Goal: Ask a question: Seek information or help from site administrators or community

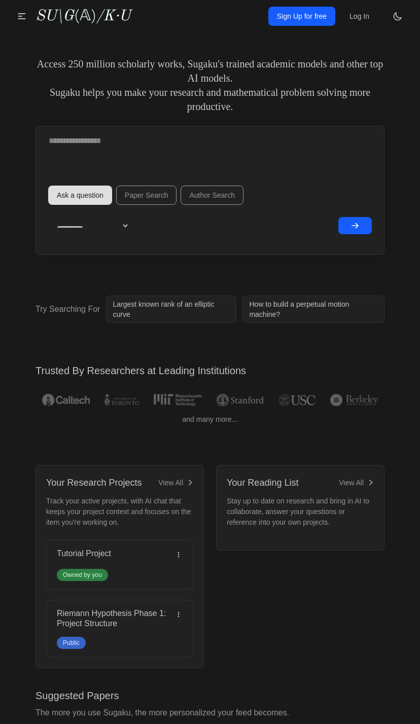
click at [361, 232] on button "submit" at bounding box center [354, 225] width 33 height 17
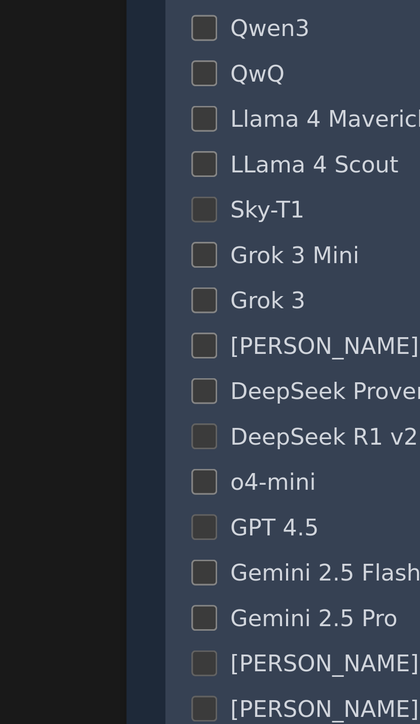
scroll to position [38, 0]
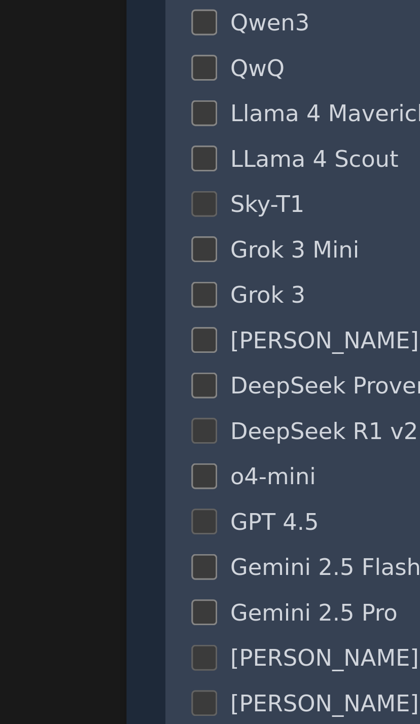
click at [62, 544] on div "Grok 3 Mini" at bounding box center [210, 549] width 300 height 10
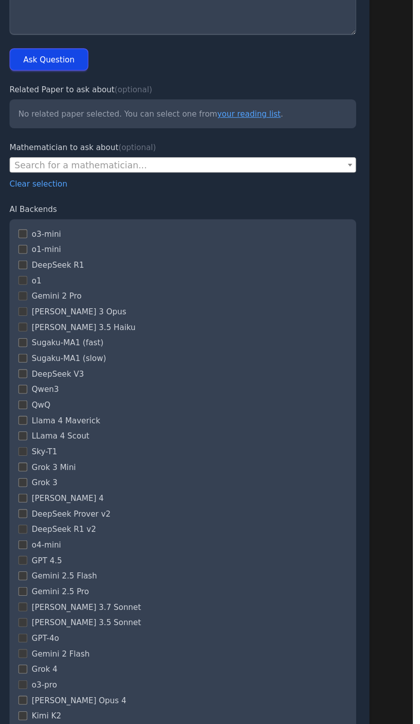
scroll to position [0, 0]
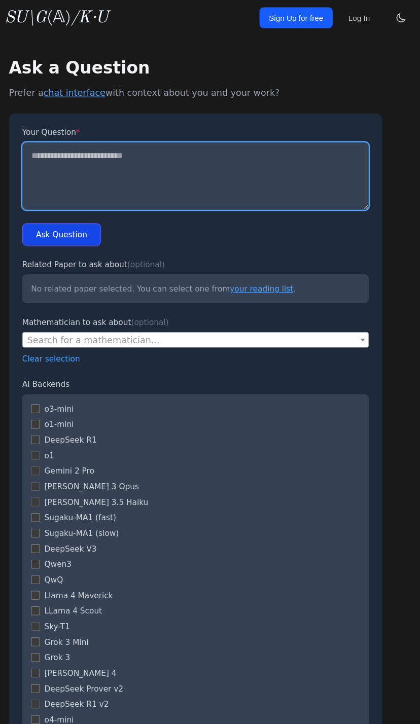
click at [64, 164] on textarea "Your Question *" at bounding box center [210, 161] width 317 height 62
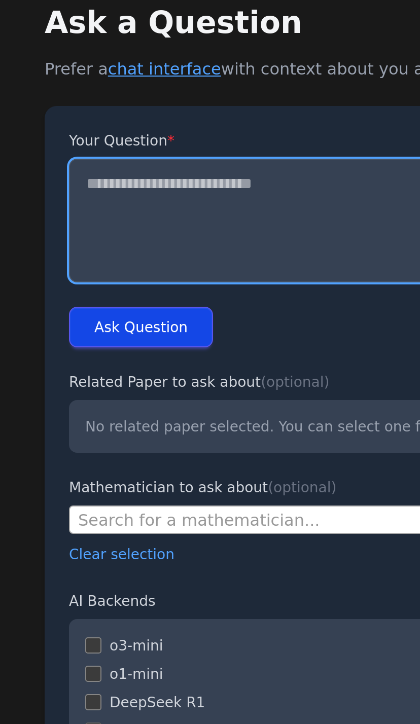
click at [66, 130] on textarea "Your Question *" at bounding box center [210, 161] width 317 height 62
paste textarea "**********"
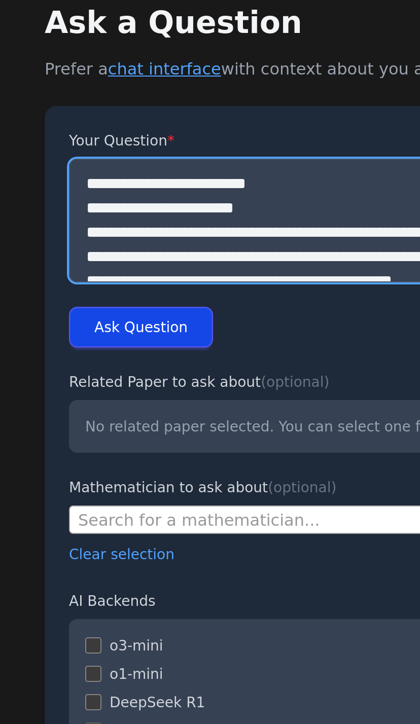
scroll to position [5296, 0]
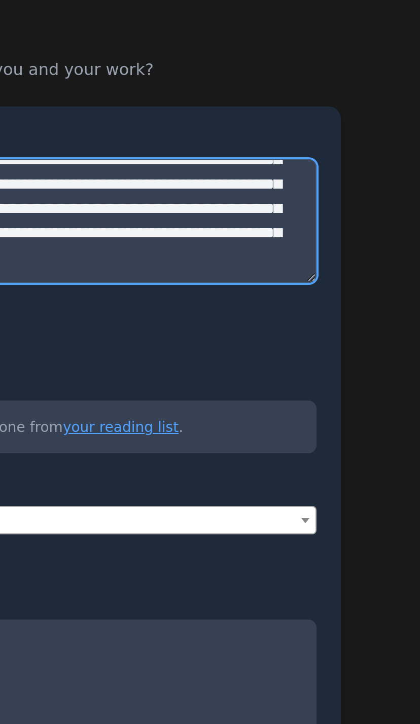
type textarea "**********"
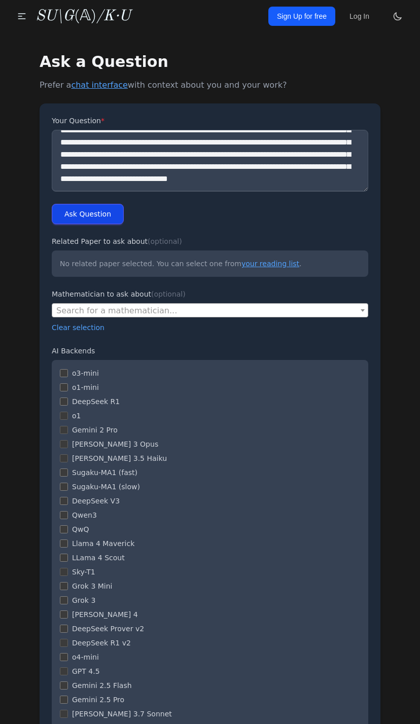
click at [61, 212] on button "Ask Question" at bounding box center [88, 214] width 72 height 20
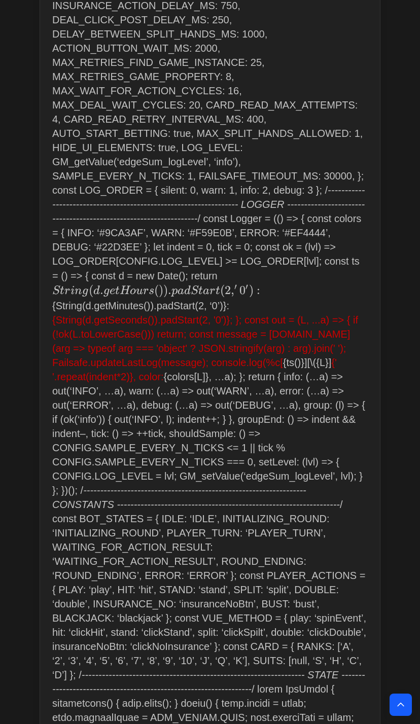
scroll to position [883, 0]
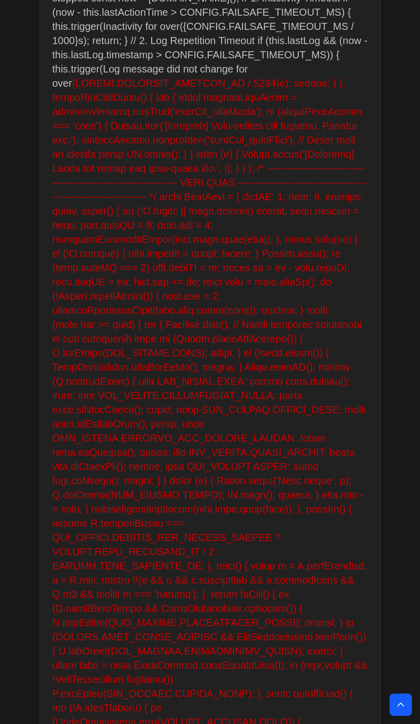
scroll to position [4649, 0]
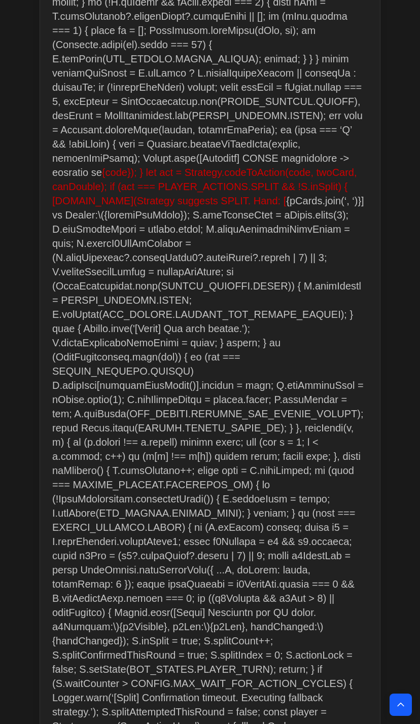
scroll to position [6170, 0]
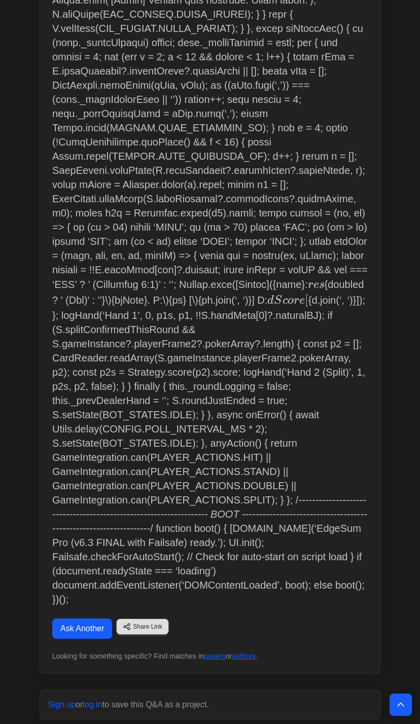
scroll to position [7331, 0]
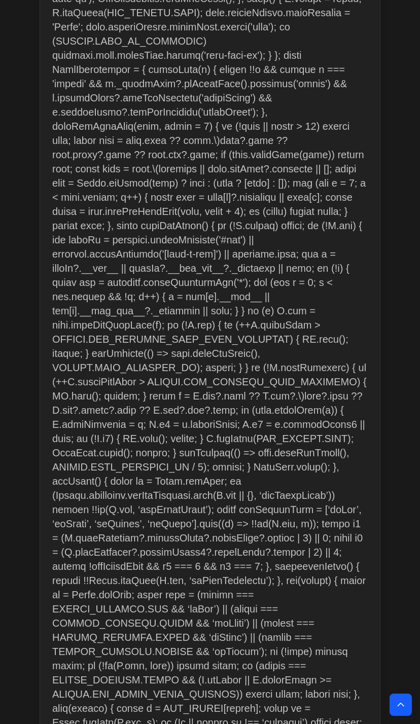
scroll to position [3954, 0]
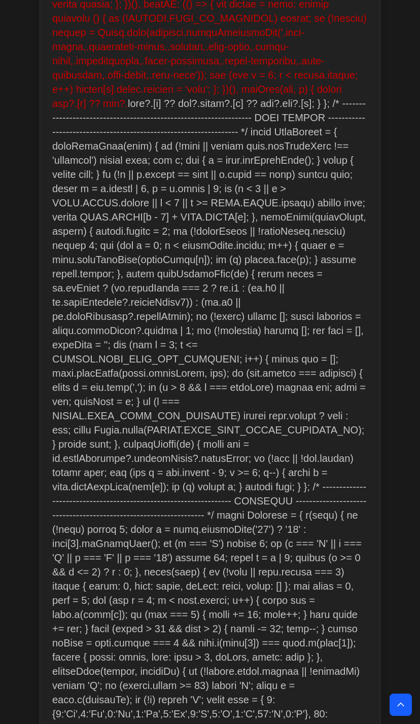
scroll to position [2210, 0]
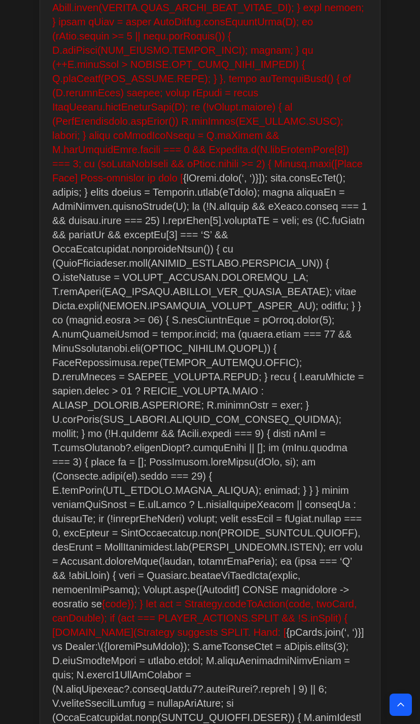
scroll to position [5465, 0]
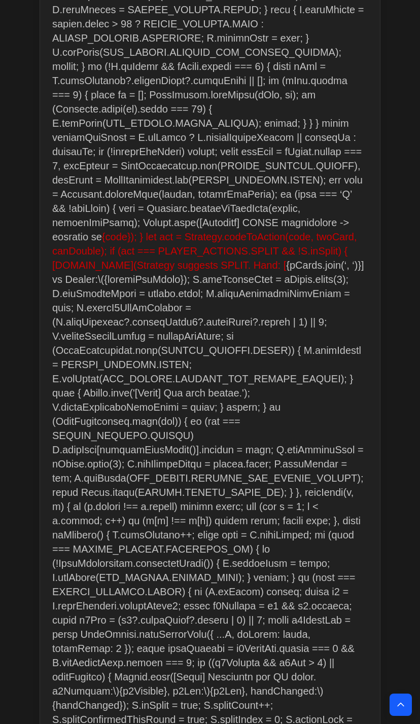
scroll to position [5965, 0]
